Goal: Task Accomplishment & Management: Complete application form

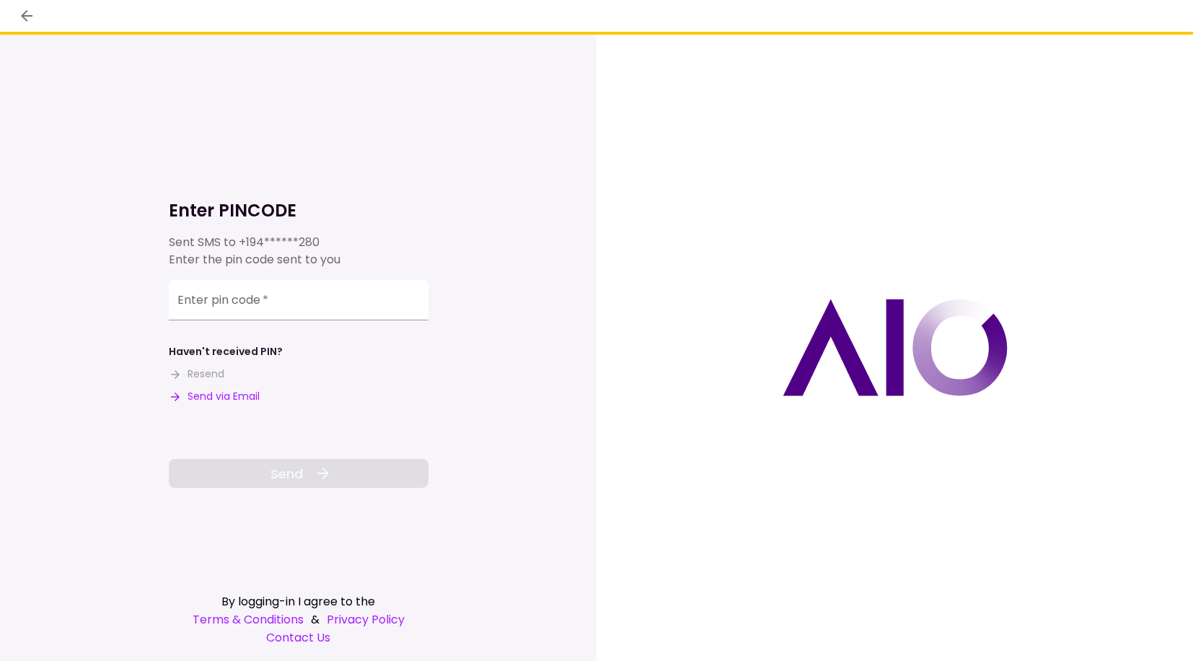
click at [247, 397] on button "Send via Email" at bounding box center [214, 396] width 91 height 15
click at [382, 313] on input "Enter pin code   *" at bounding box center [299, 302] width 260 height 40
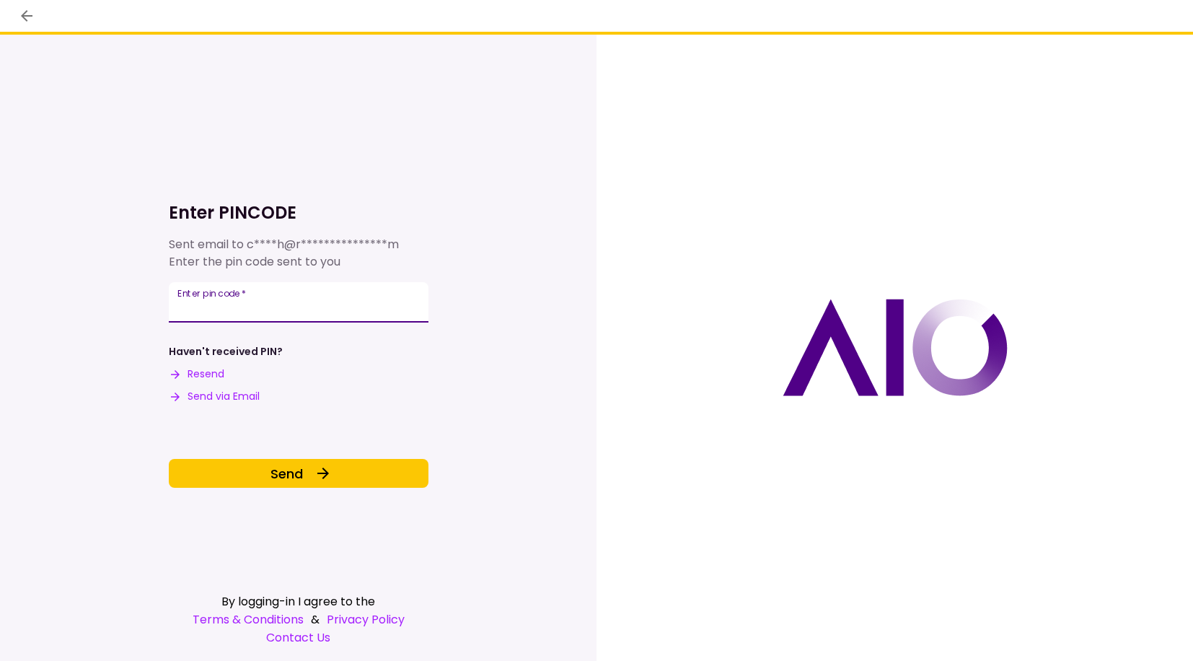
type input "******"
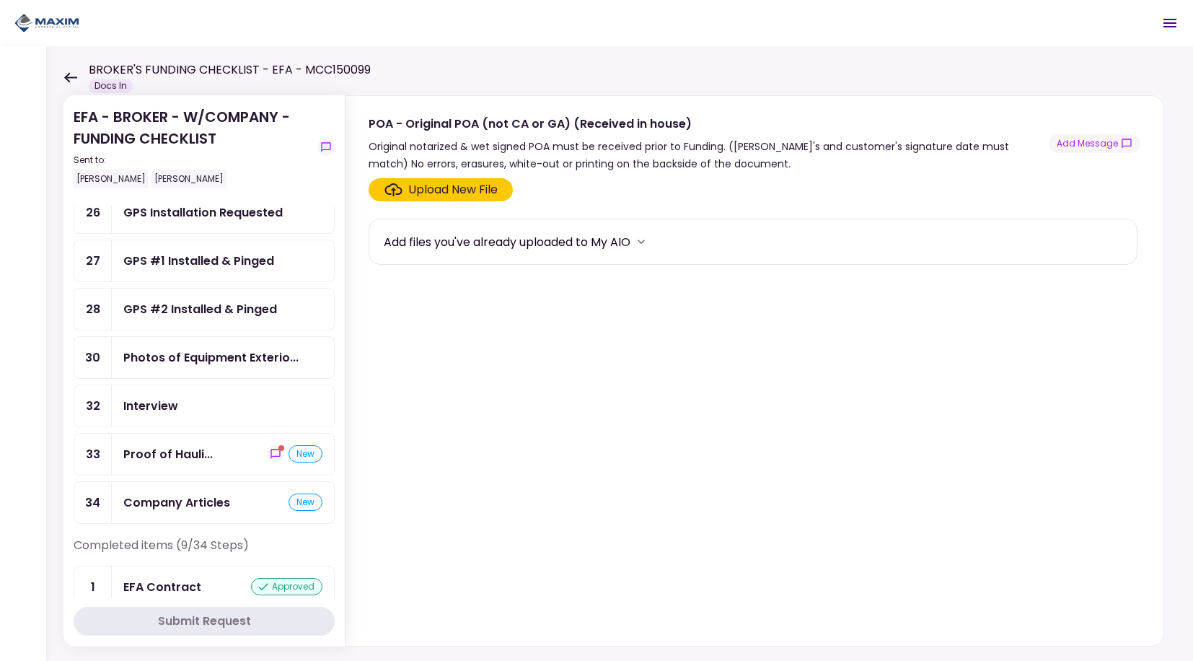
scroll to position [938, 0]
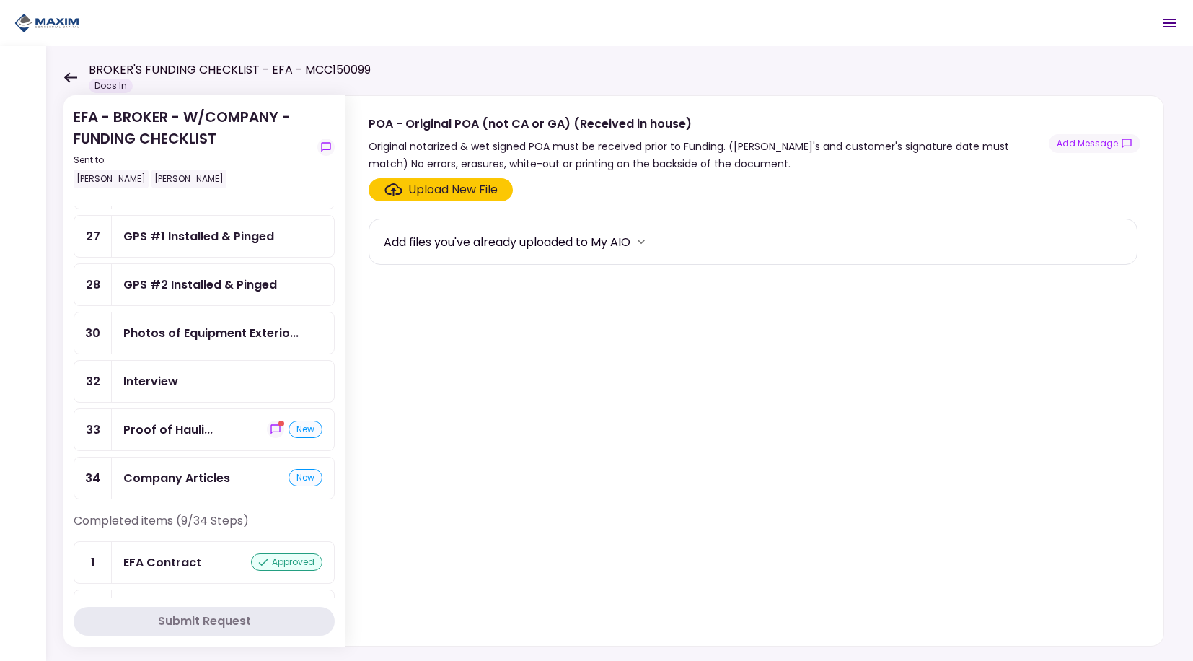
click at [202, 472] on div "Company Articles" at bounding box center [176, 478] width 107 height 18
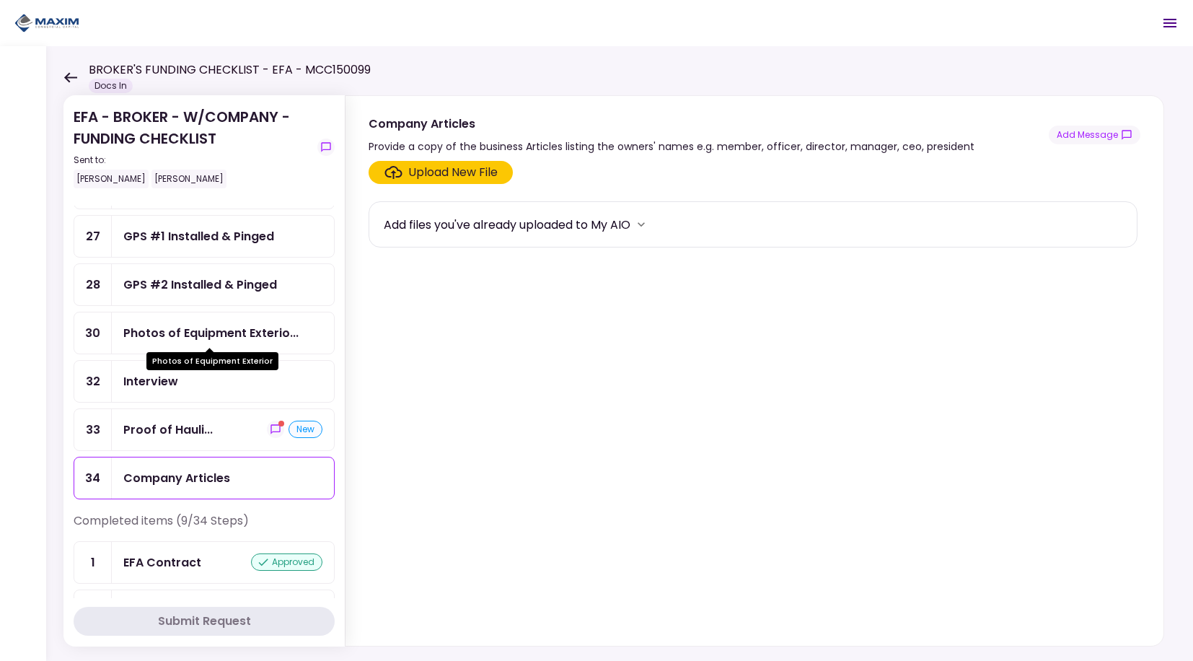
click at [219, 334] on div "Photos of Equipment Exterio..." at bounding box center [210, 333] width 175 height 18
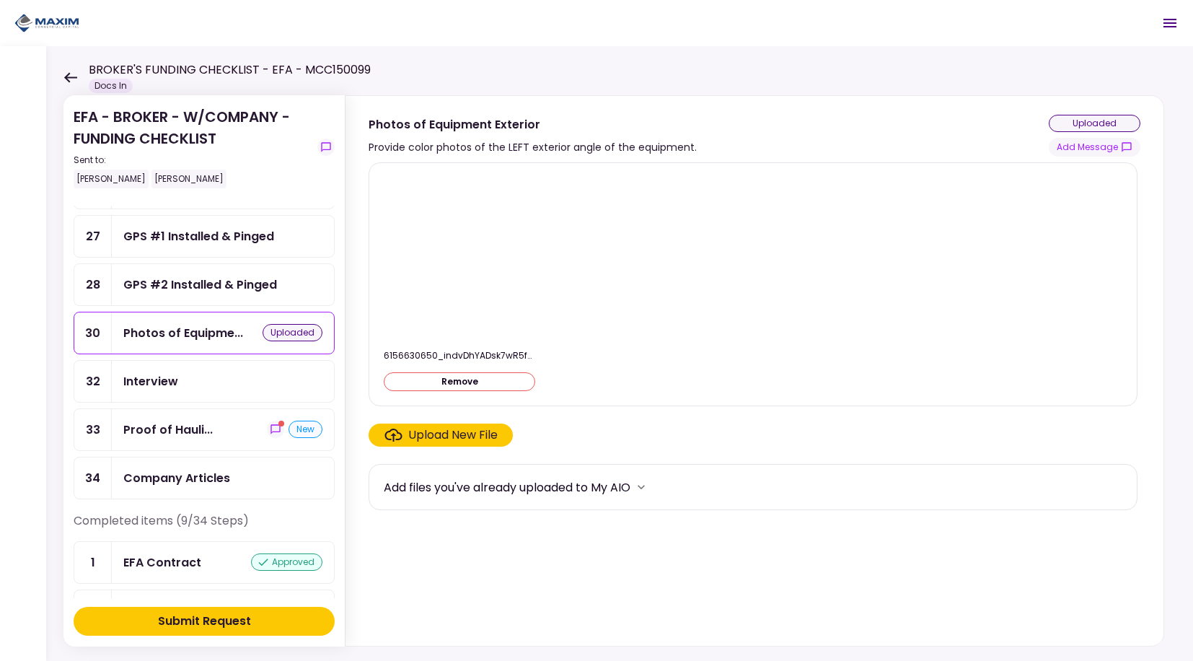
click at [290, 619] on button "Submit Request" at bounding box center [204, 621] width 261 height 29
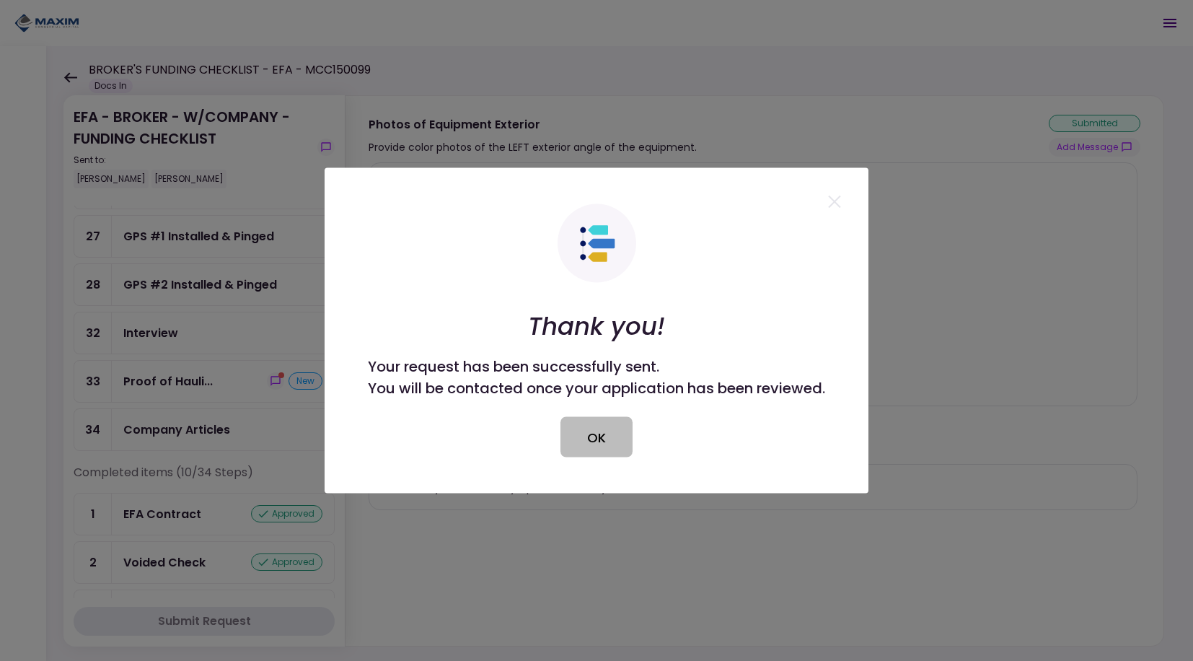
click at [604, 433] on button "OK" at bounding box center [596, 437] width 72 height 40
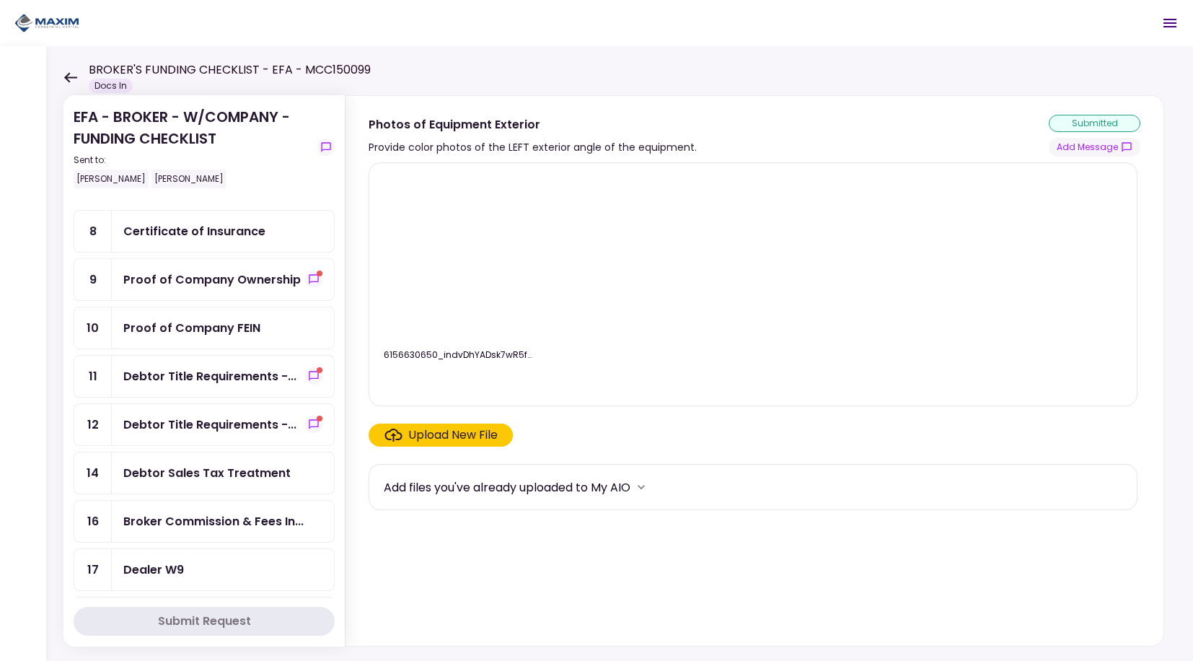
scroll to position [144, 0]
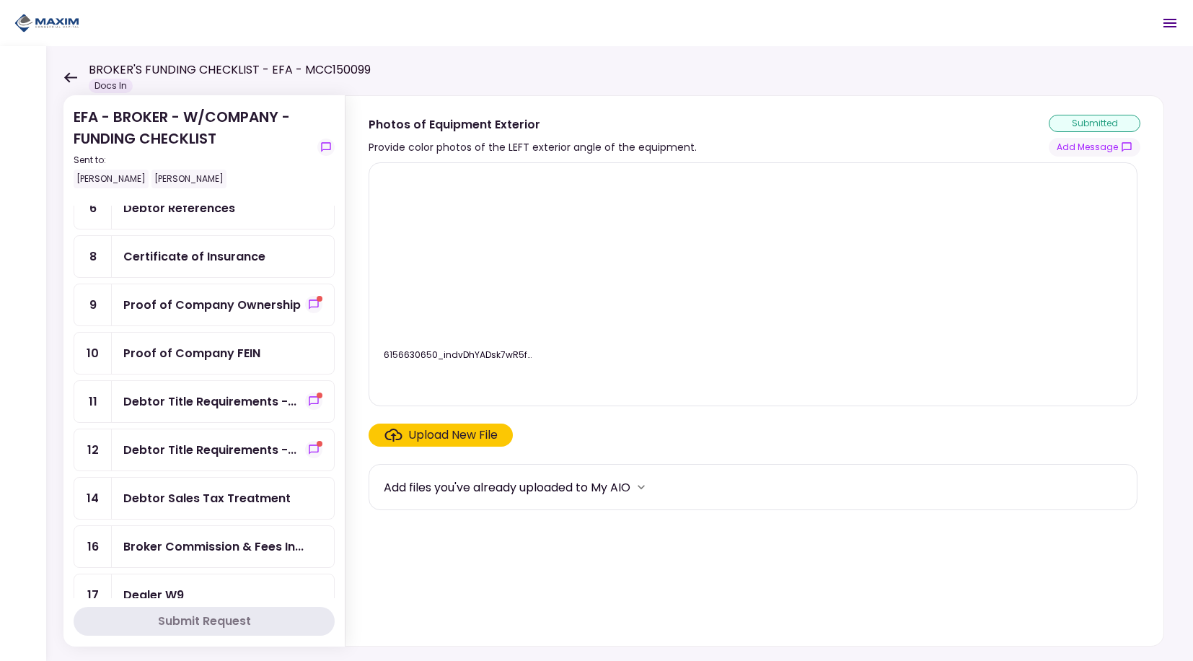
drag, startPoint x: 216, startPoint y: 302, endPoint x: 216, endPoint y: 311, distance: 8.7
click at [216, 302] on div "Proof of Company Ownership" at bounding box center [211, 305] width 177 height 18
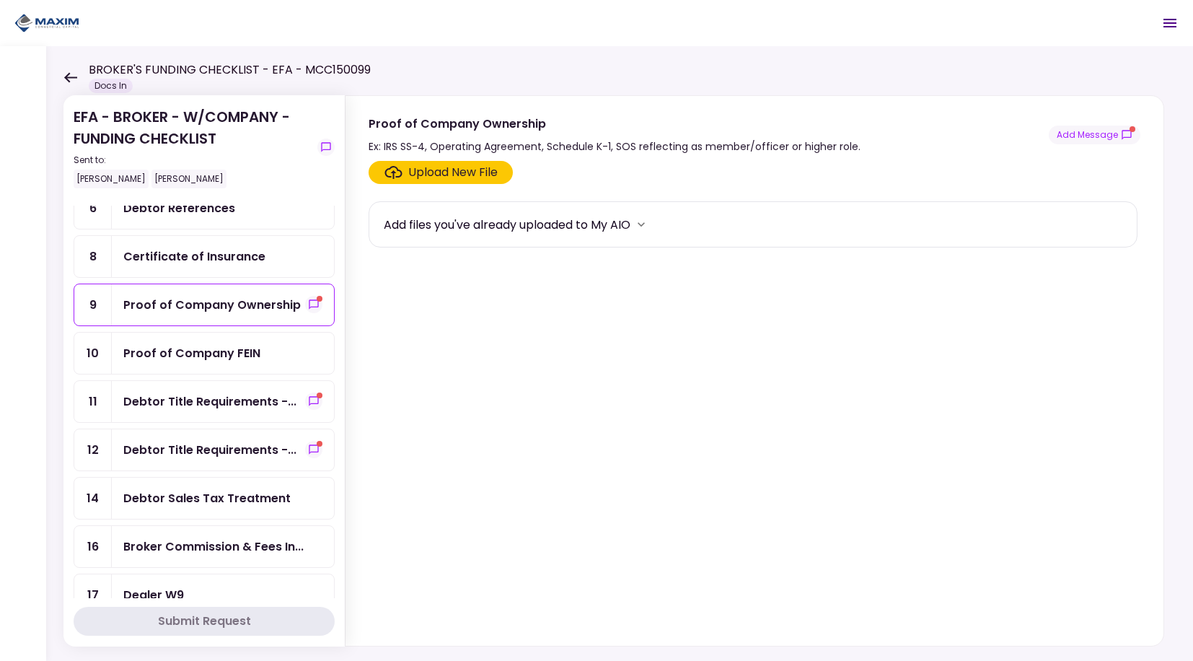
click at [180, 263] on div "Certificate of Insurance" at bounding box center [194, 256] width 142 height 18
